Goal: Transaction & Acquisition: Purchase product/service

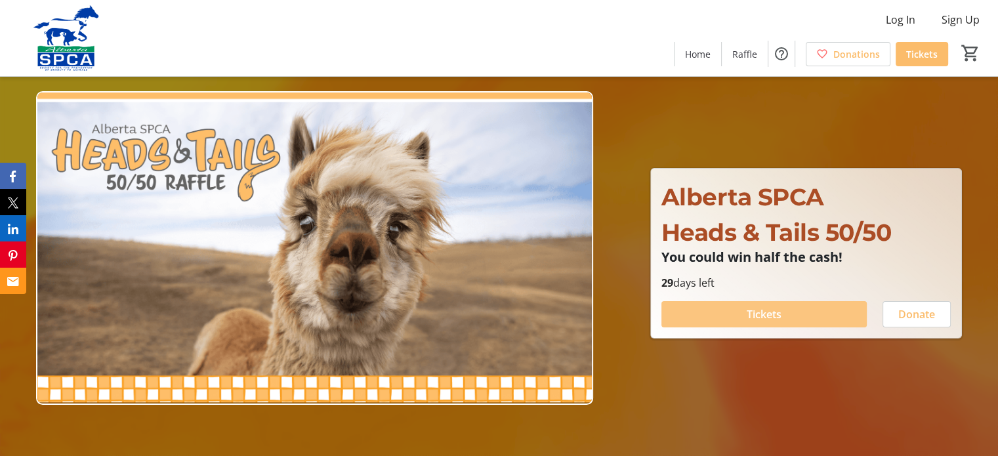
click at [769, 312] on span "Tickets" at bounding box center [764, 314] width 35 height 16
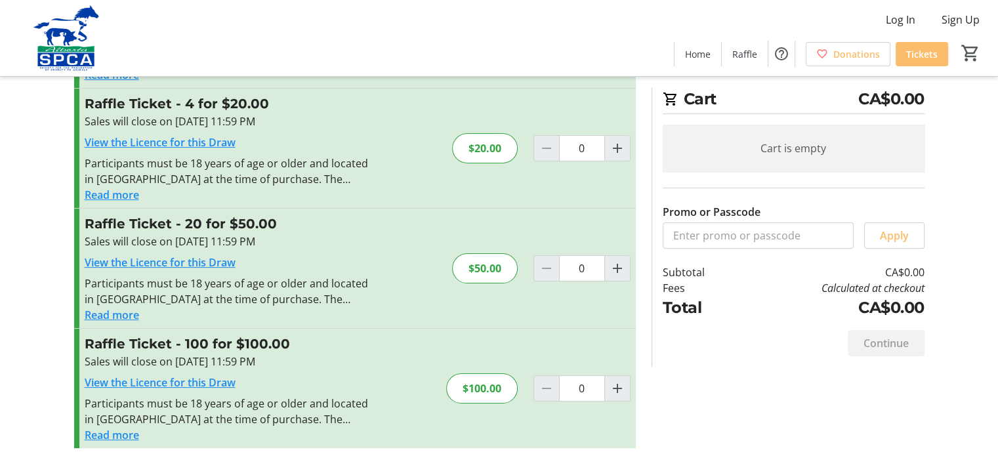
scroll to position [147, 0]
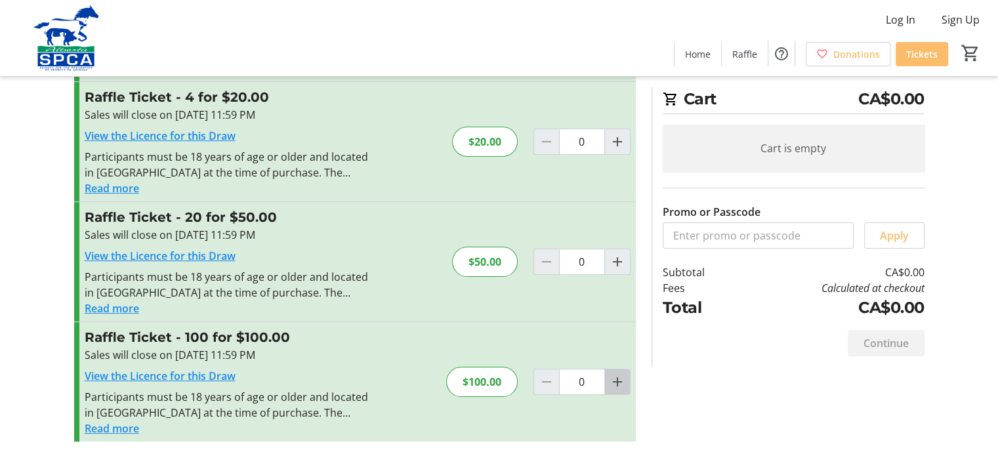
click at [613, 379] on mat-icon "Increment by one" at bounding box center [618, 382] width 16 height 16
type input "1"
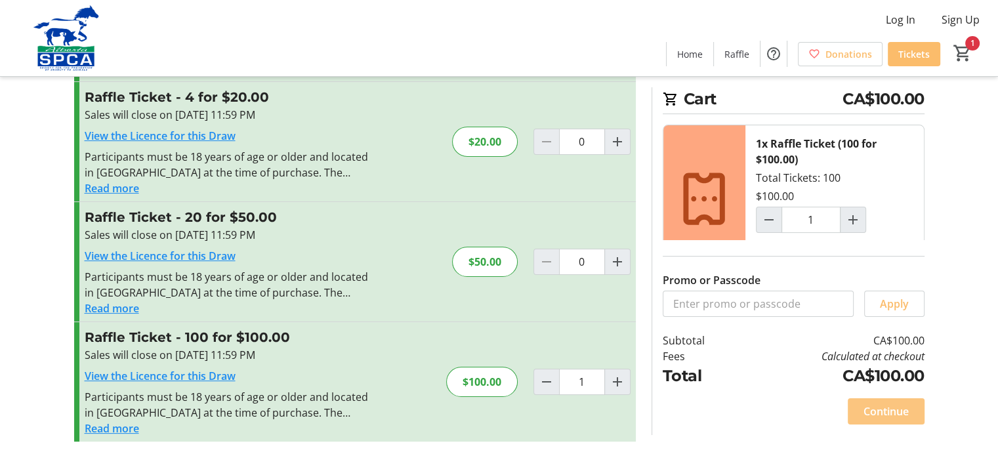
click at [879, 407] on span "Continue" at bounding box center [885, 412] width 45 height 16
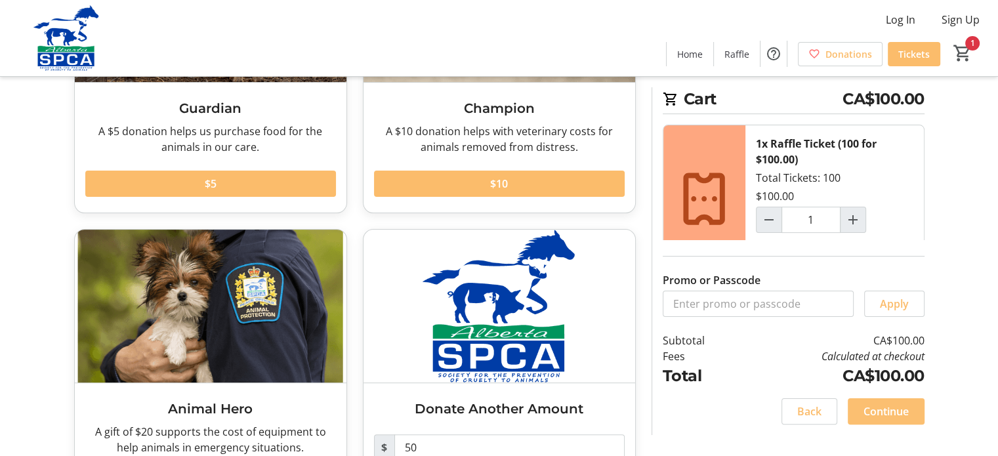
scroll to position [181, 0]
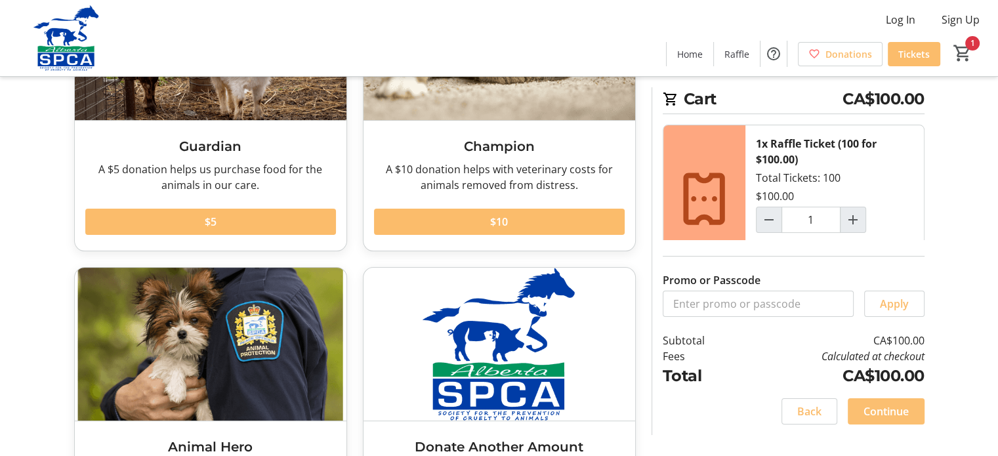
click at [879, 407] on span "Continue" at bounding box center [885, 412] width 45 height 16
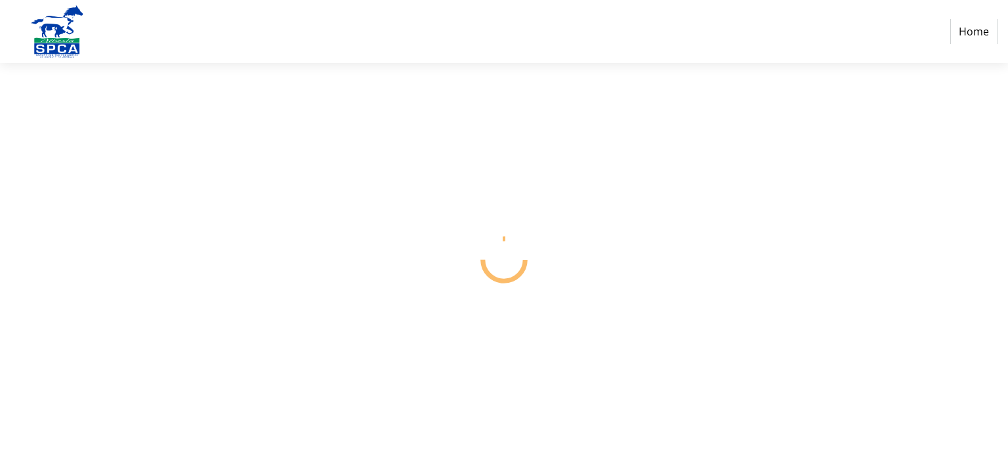
select select "CA"
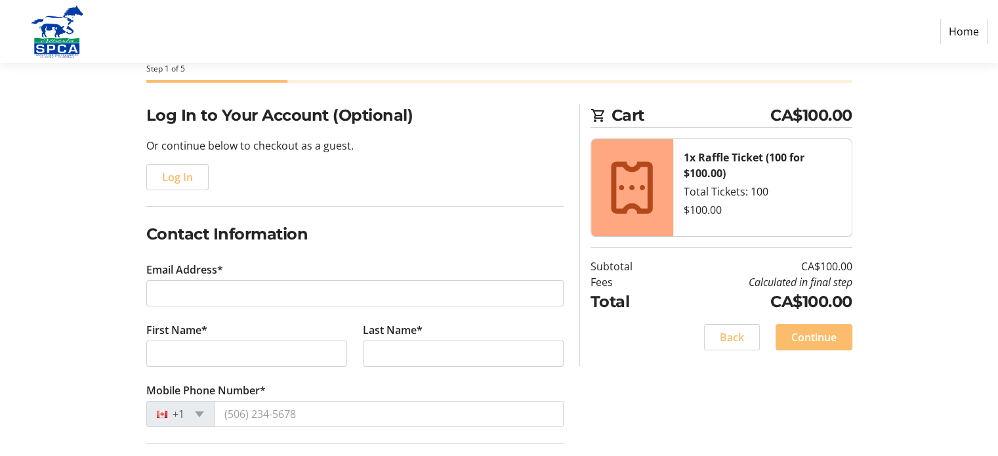
scroll to position [76, 0]
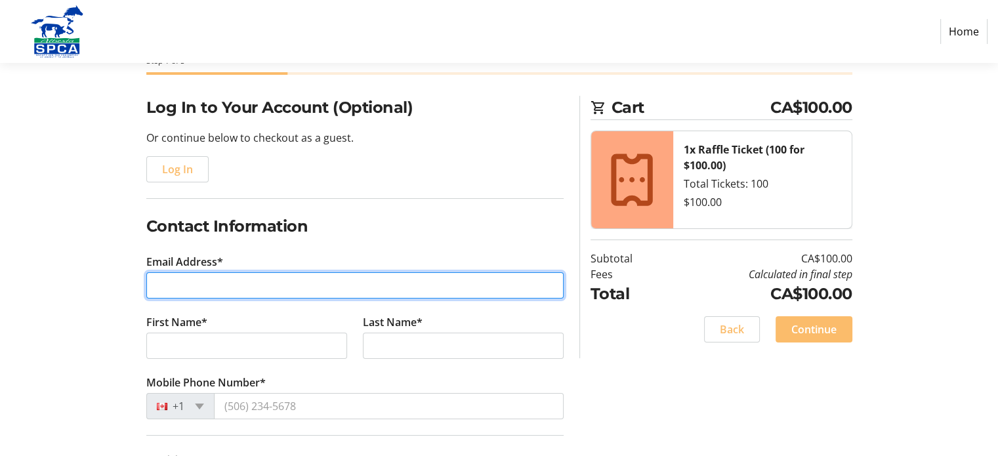
click at [234, 291] on input "Email Address*" at bounding box center [354, 285] width 417 height 26
click at [230, 281] on input "marmont" at bounding box center [354, 285] width 417 height 26
click at [211, 281] on input "marmont" at bounding box center [354, 285] width 417 height 26
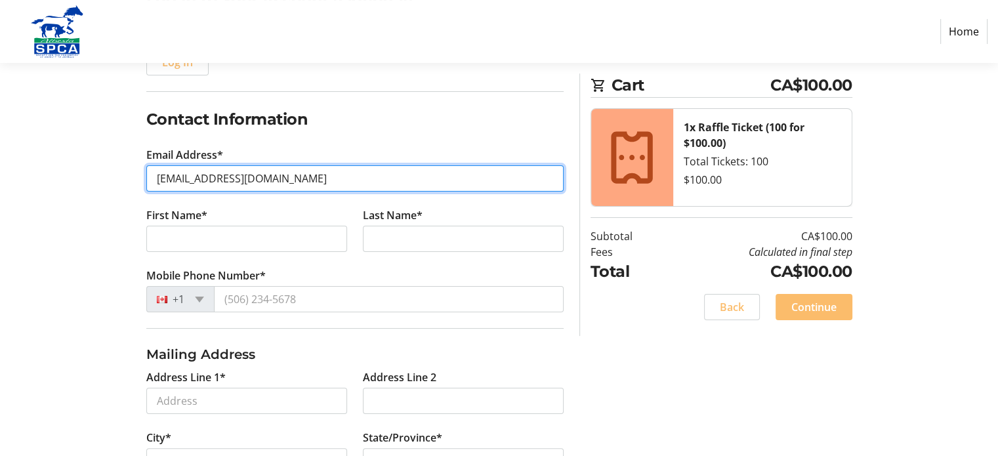
scroll to position [176, 0]
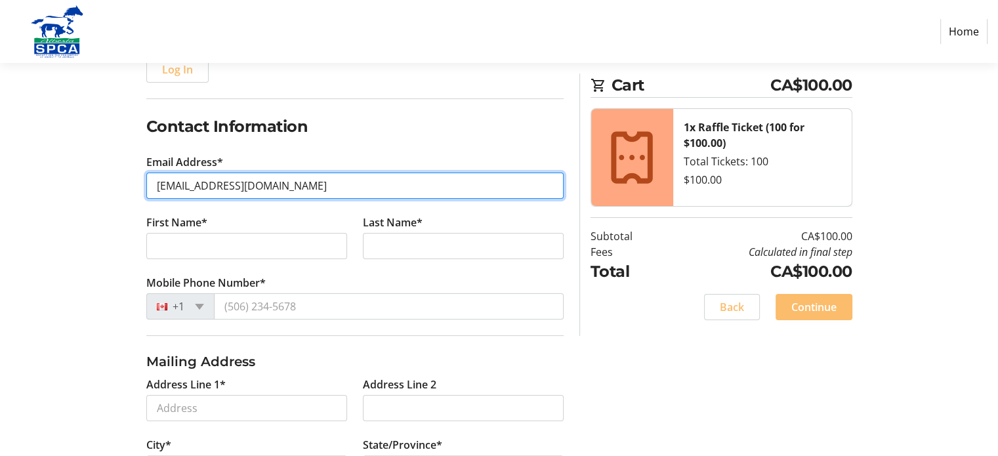
type input "[EMAIL_ADDRESS][DOMAIN_NAME]"
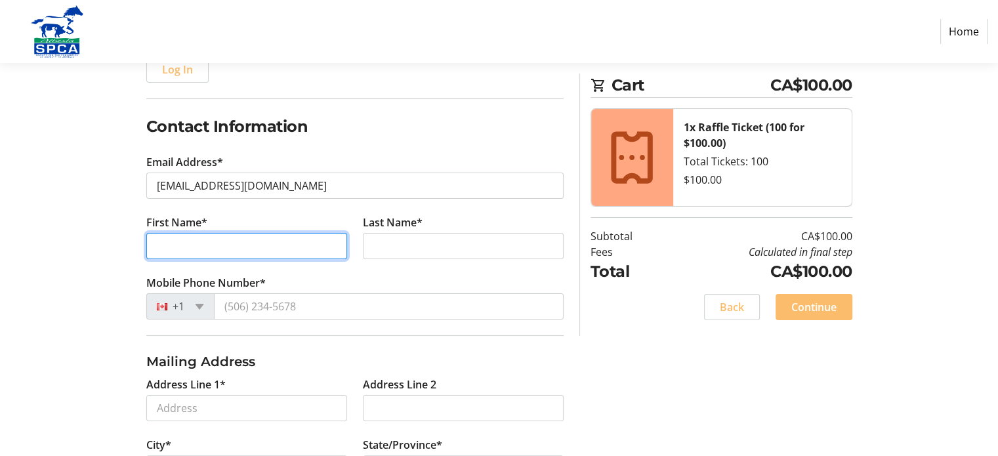
click at [172, 240] on input "First Name*" at bounding box center [246, 246] width 201 height 26
type input "[PERSON_NAME]"
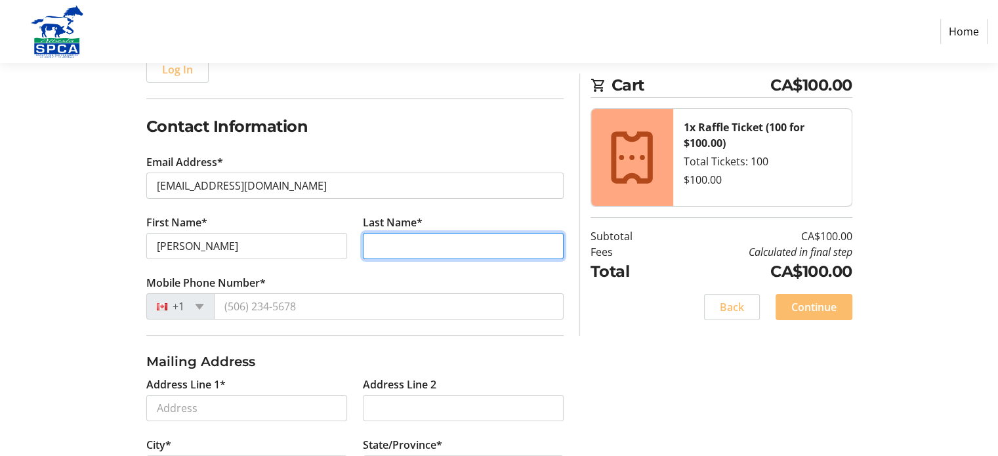
click at [394, 241] on input "Last Name*" at bounding box center [463, 246] width 201 height 26
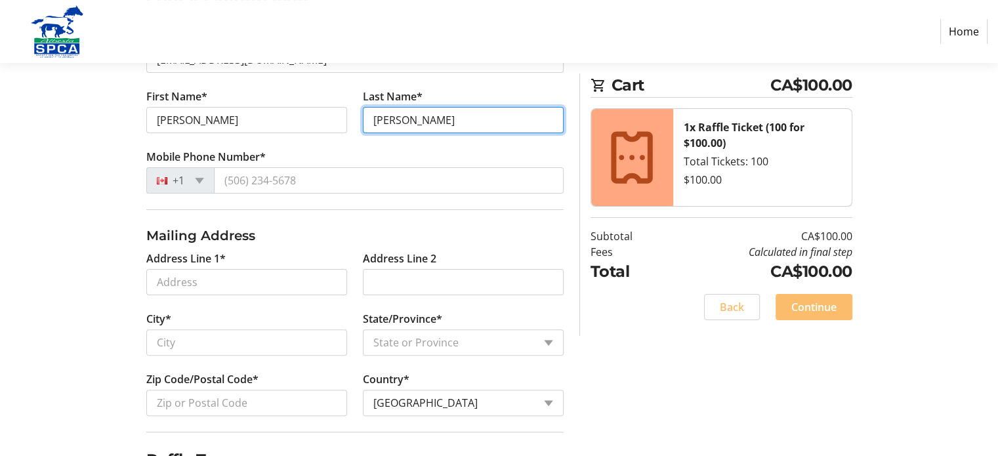
scroll to position [331, 0]
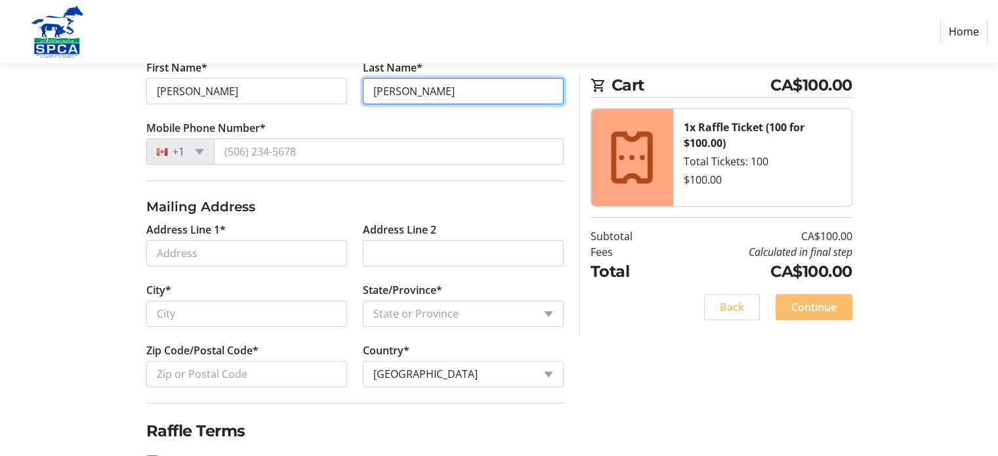
type input "[PERSON_NAME]"
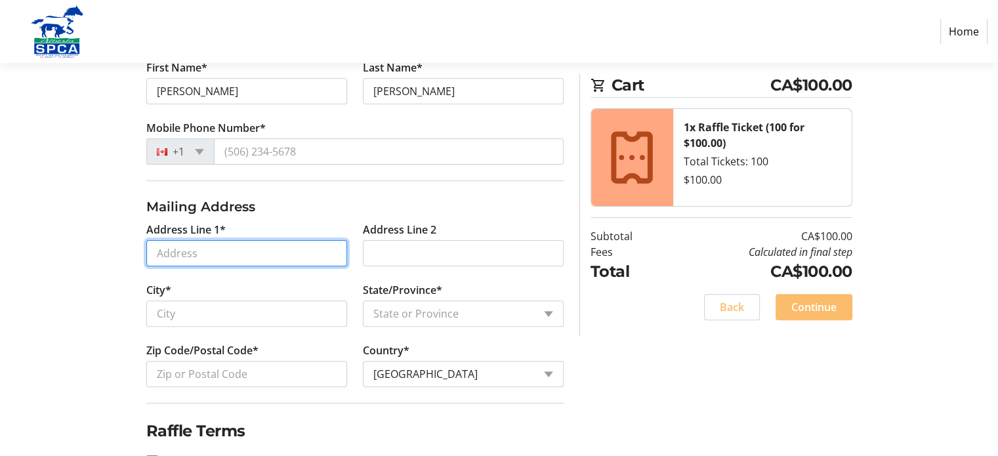
click at [194, 250] on input "Address Line 1*" at bounding box center [246, 253] width 201 height 26
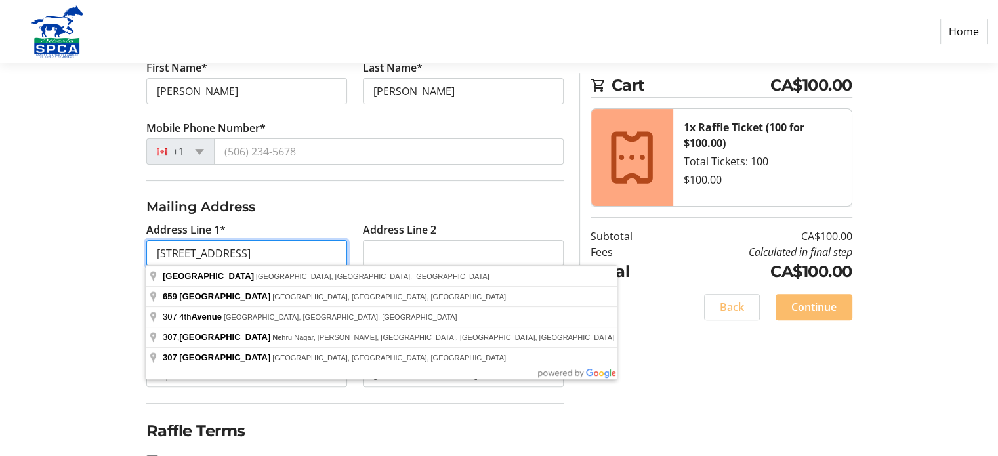
type input "[STREET_ADDRESS]"
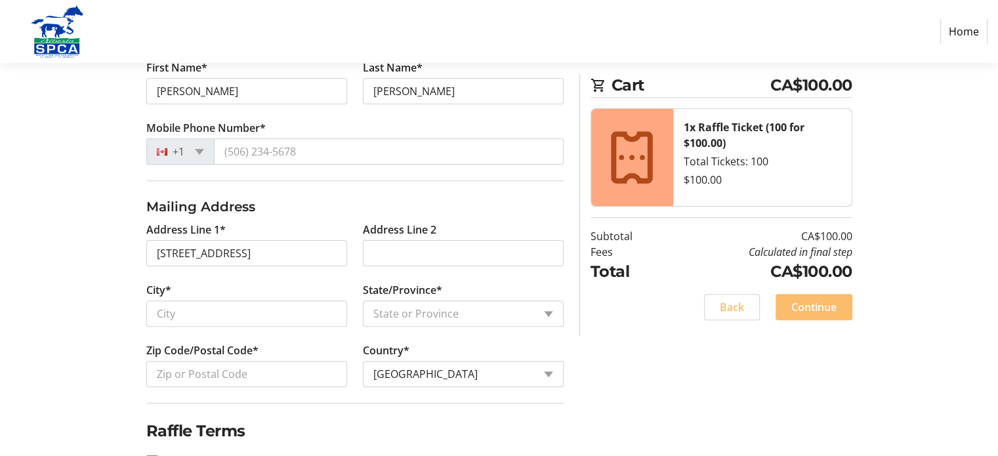
click at [121, 331] on div "Log In to Your Account (Optional) Or continue below to checkout as a guest. Log…" at bounding box center [499, 170] width 866 height 659
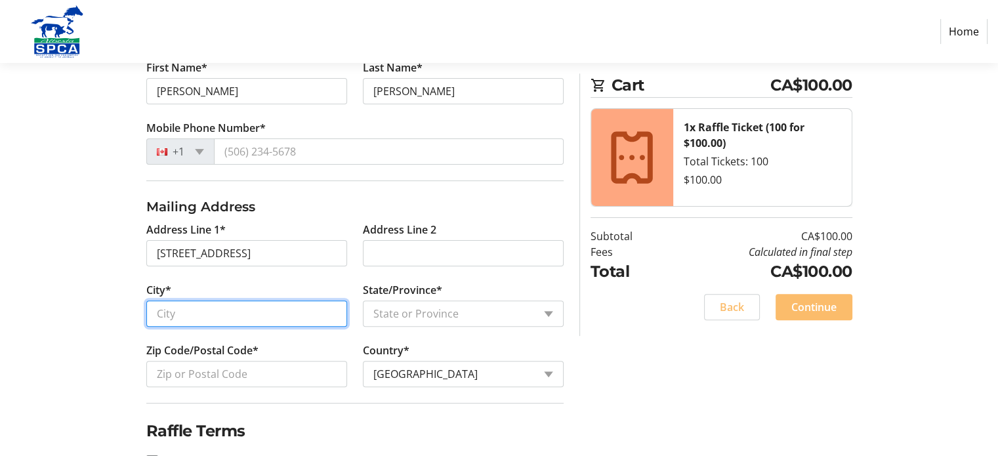
click at [176, 314] on input "City*" at bounding box center [246, 314] width 201 height 26
click at [176, 314] on input "C" at bounding box center [246, 314] width 201 height 26
type input "[GEOGRAPHIC_DATA]"
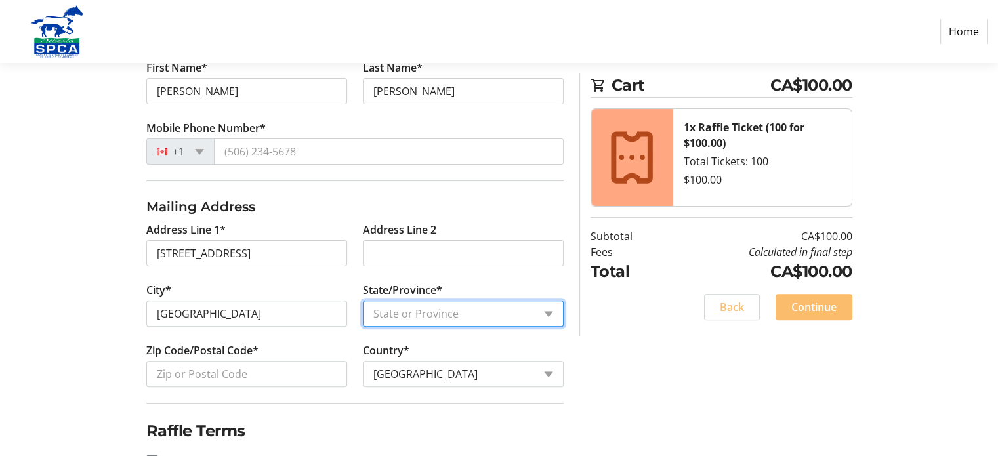
click at [546, 312] on select "State or Province State or Province [GEOGRAPHIC_DATA] [GEOGRAPHIC_DATA] [GEOGRA…" at bounding box center [463, 314] width 201 height 26
select select "AB"
click at [363, 301] on select "State or Province State or Province [GEOGRAPHIC_DATA] [GEOGRAPHIC_DATA] [GEOGRA…" at bounding box center [463, 314] width 201 height 26
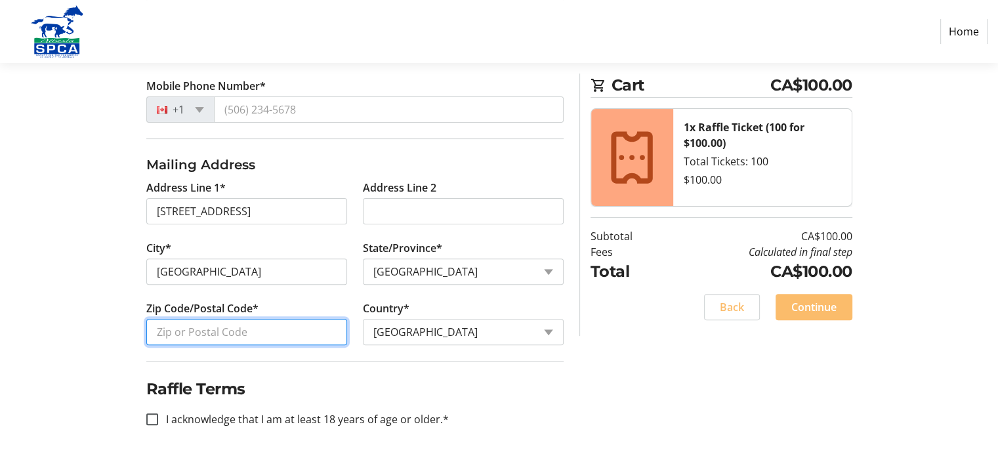
click at [165, 325] on input "Zip Code/Postal Code*" at bounding box center [246, 332] width 201 height 26
type input "T2E 0J9"
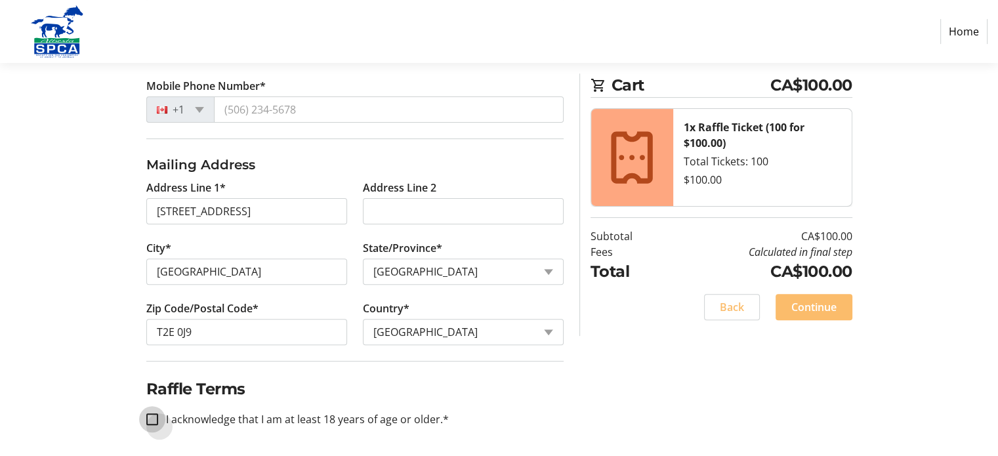
click at [152, 416] on input "I acknowledge that I am at least 18 years of age or older.*" at bounding box center [152, 419] width 12 height 12
checkbox input "true"
click at [821, 300] on span "Continue" at bounding box center [813, 307] width 45 height 16
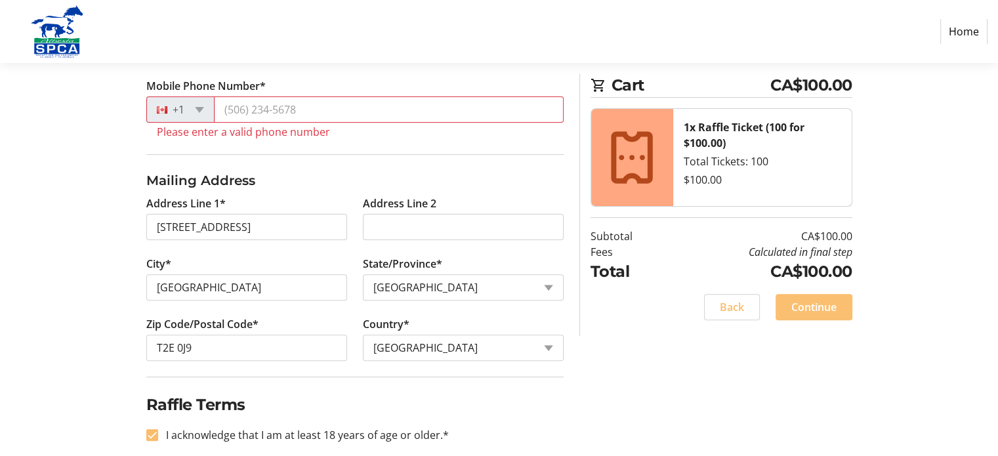
scroll to position [365, 0]
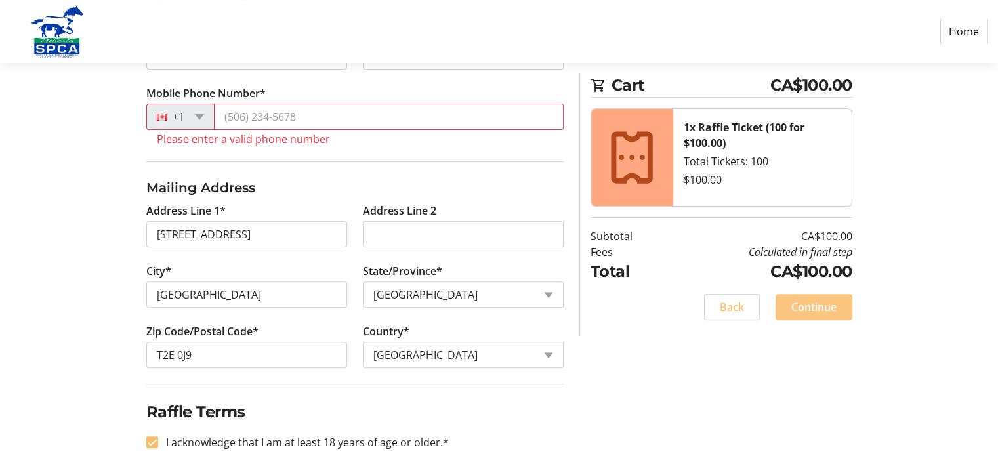
click at [802, 302] on span "Continue" at bounding box center [813, 307] width 45 height 16
click at [235, 115] on input "Mobile Phone Number*" at bounding box center [389, 117] width 350 height 26
click at [199, 114] on span at bounding box center [199, 117] width 9 height 6
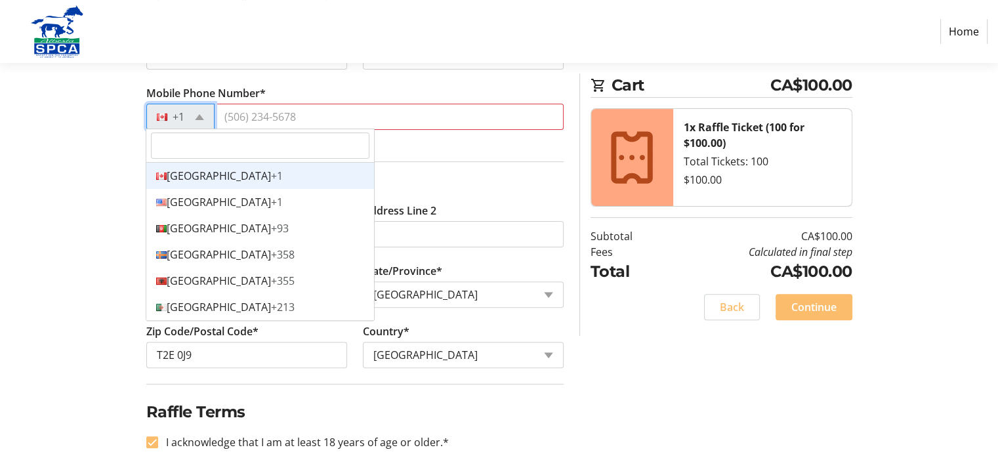
click at [197, 175] on div "Canada +1" at bounding box center [260, 176] width 228 height 26
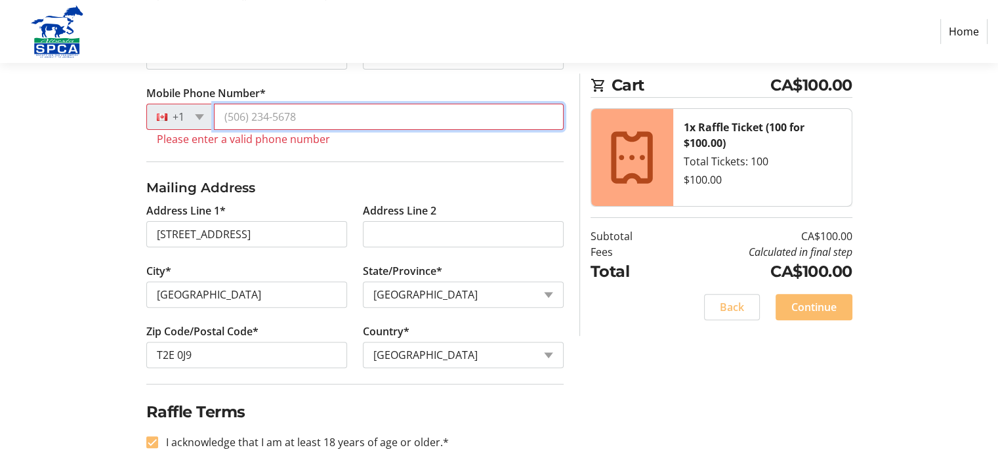
click at [236, 114] on input "Mobile Phone Number*" at bounding box center [389, 117] width 350 height 26
click at [247, 117] on input "Mobile Phone Number*" at bounding box center [389, 117] width 350 height 26
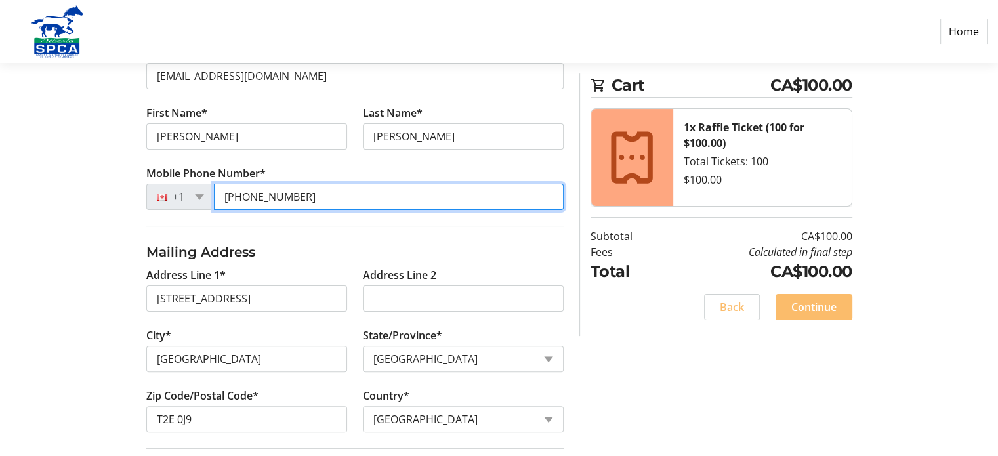
scroll to position [284, 0]
type input "[PHONE_NUMBER]"
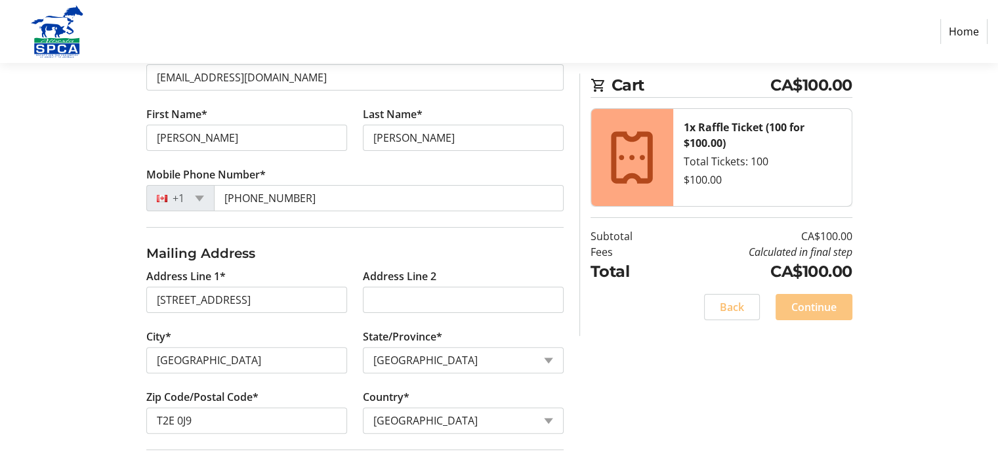
click at [819, 301] on span "Continue" at bounding box center [813, 307] width 45 height 16
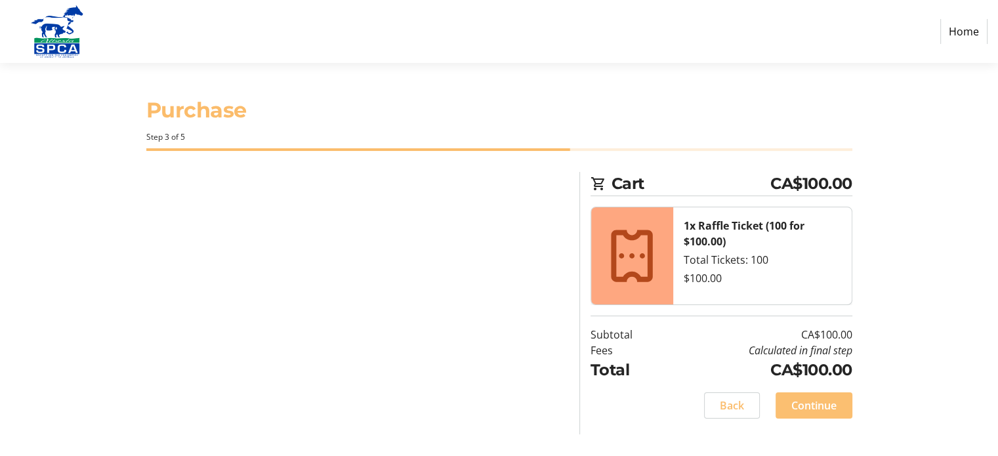
scroll to position [0, 0]
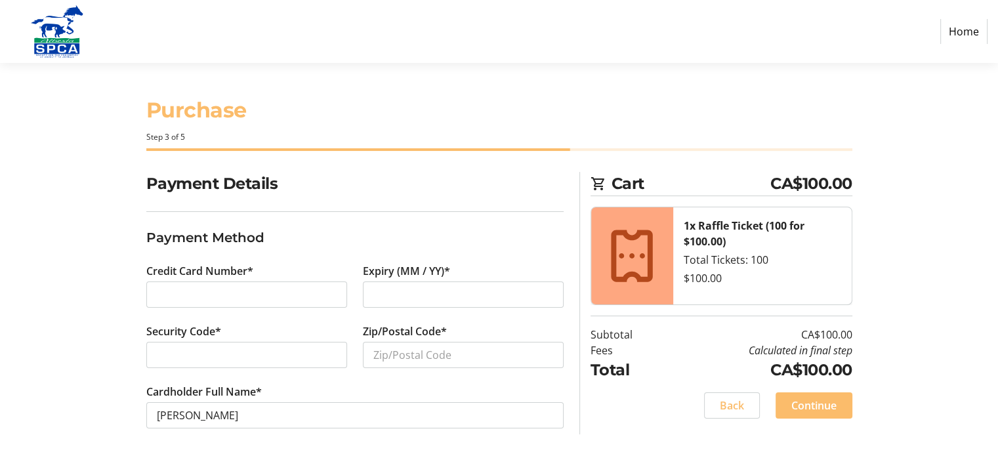
scroll to position [3, 0]
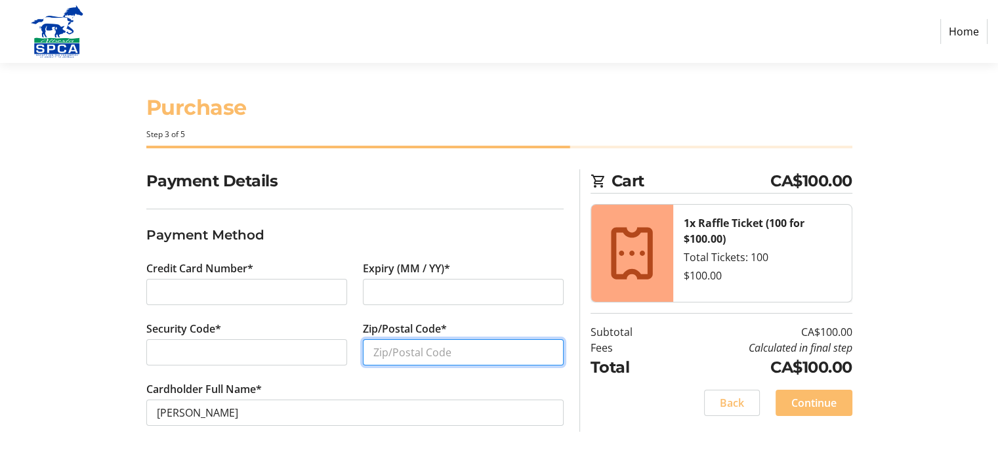
click at [378, 352] on input "Zip/Postal Code*" at bounding box center [463, 352] width 201 height 26
type input "T2E 0J9"
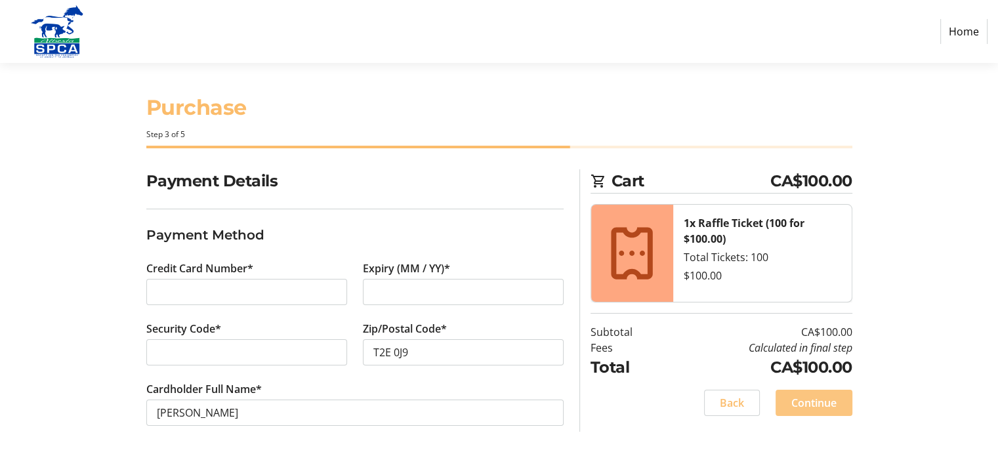
click at [806, 395] on span "Continue" at bounding box center [813, 403] width 45 height 16
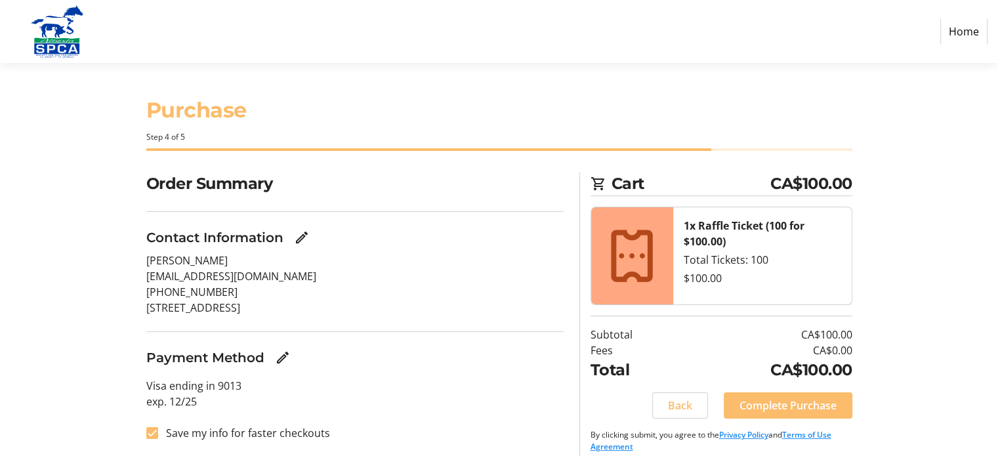
drag, startPoint x: 806, startPoint y: 394, endPoint x: 560, endPoint y: 398, distance: 246.1
click at [560, 398] on div "Order Summary Contact Information [PERSON_NAME] [EMAIL_ADDRESS][DOMAIN_NAME] [P…" at bounding box center [499, 320] width 866 height 297
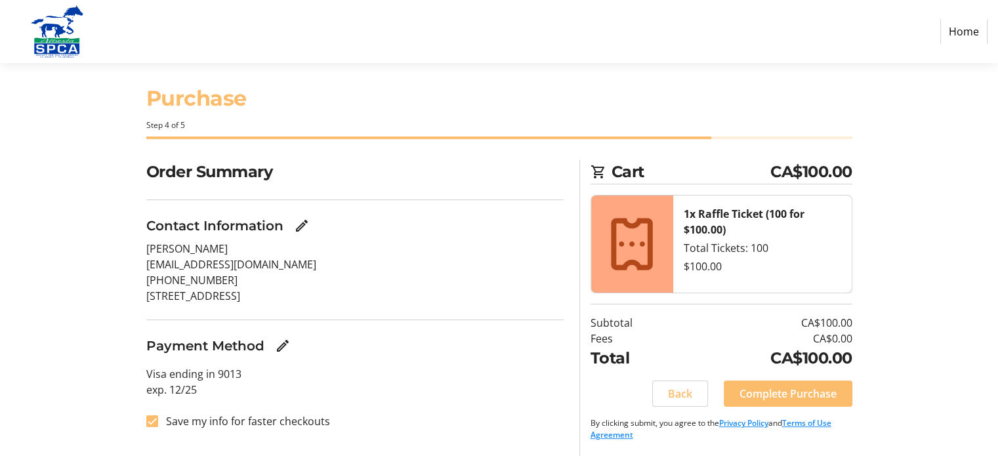
click at [557, 428] on section "Order Summary Contact Information [PERSON_NAME] [EMAIL_ADDRESS][DOMAIN_NAME] [P…" at bounding box center [354, 302] width 417 height 285
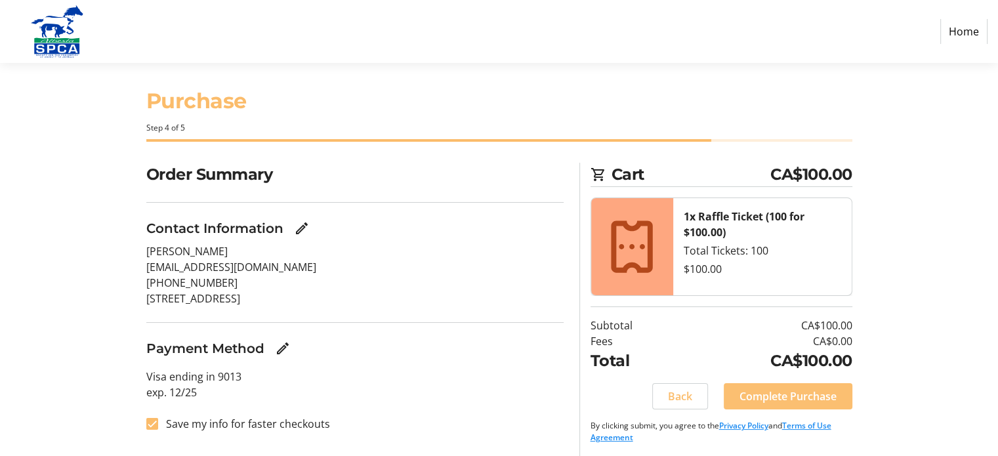
click at [764, 393] on span "Complete Purchase" at bounding box center [787, 396] width 97 height 16
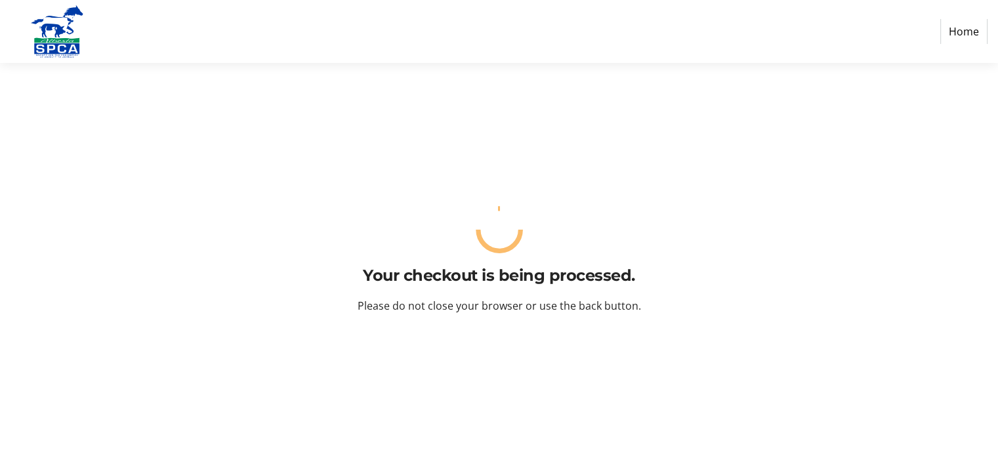
scroll to position [0, 0]
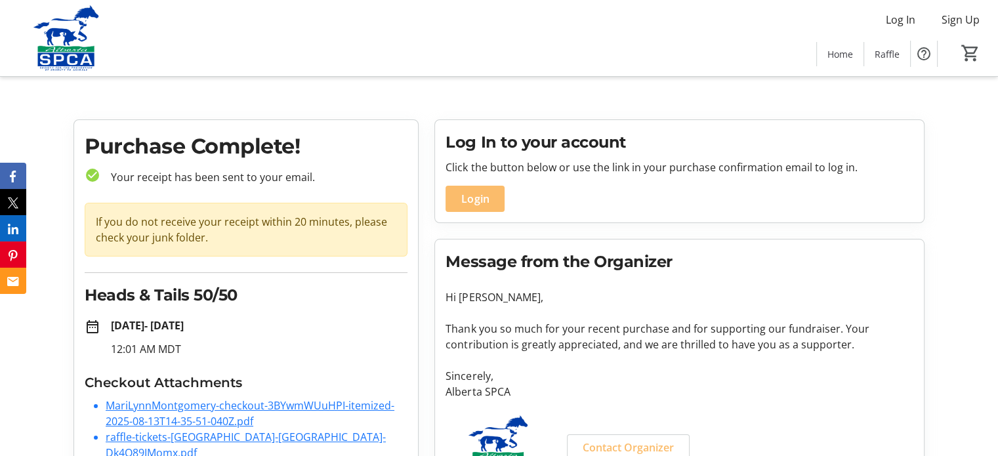
scroll to position [45, 0]
